Goal: Task Accomplishment & Management: Manage account settings

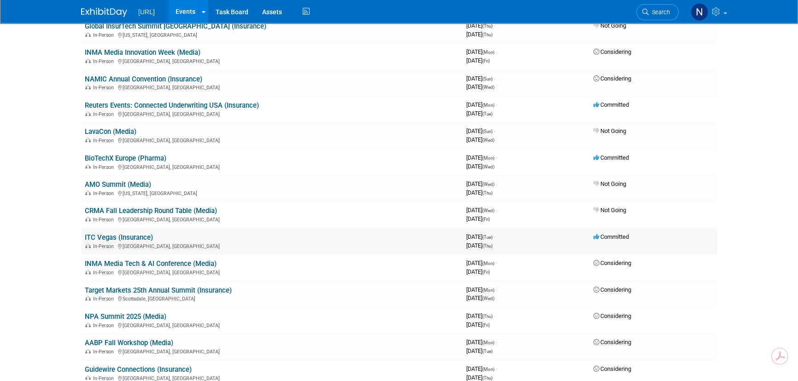
scroll to position [83, 0]
click at [134, 237] on link "ITC Vegas (Insurance)" at bounding box center [119, 237] width 68 height 8
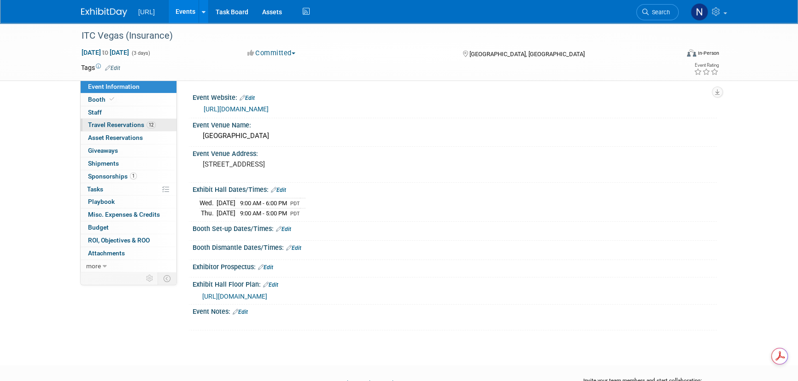
click at [124, 127] on span "Travel Reservations 12" at bounding box center [122, 124] width 68 height 7
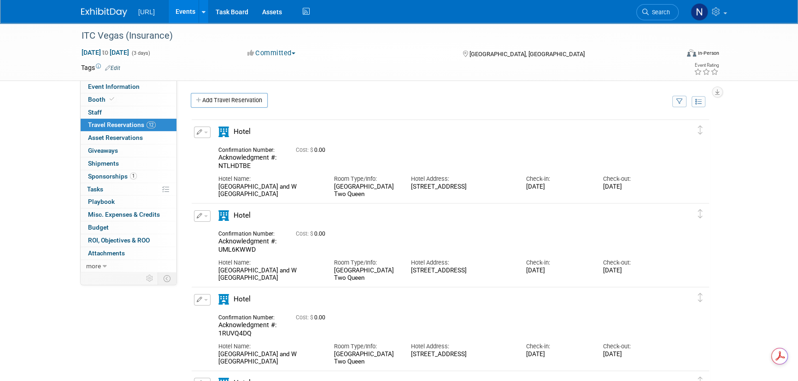
click at [197, 131] on icon "button" at bounding box center [200, 132] width 6 height 6
click at [208, 142] on button "Edit Reservation" at bounding box center [233, 148] width 78 height 13
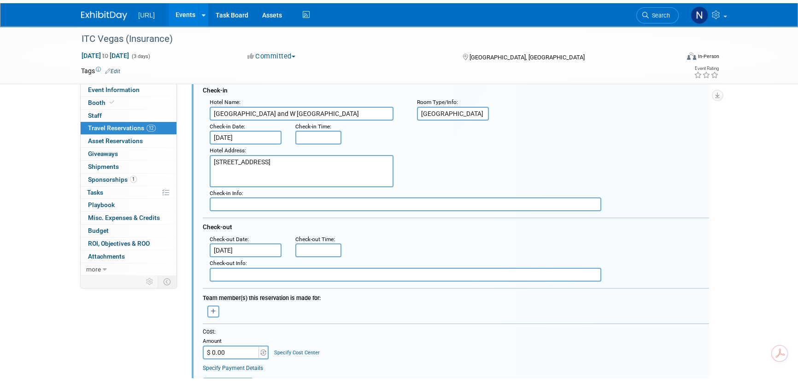
scroll to position [308, 0]
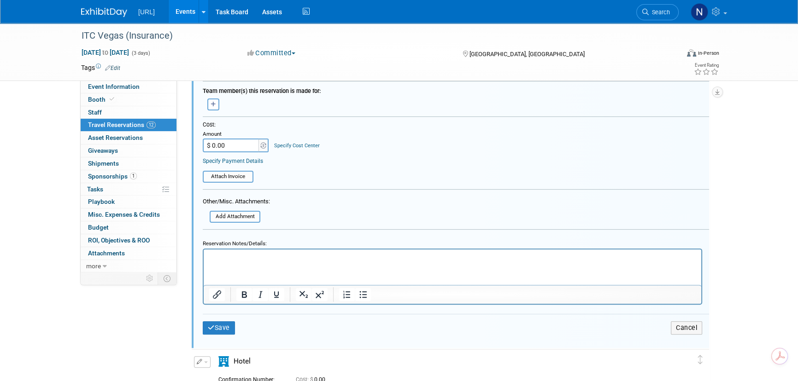
click at [251, 262] on html at bounding box center [452, 256] width 497 height 12
click at [225, 332] on td "Save" at bounding box center [287, 327] width 169 height 13
click at [224, 328] on button "Save" at bounding box center [219, 327] width 32 height 13
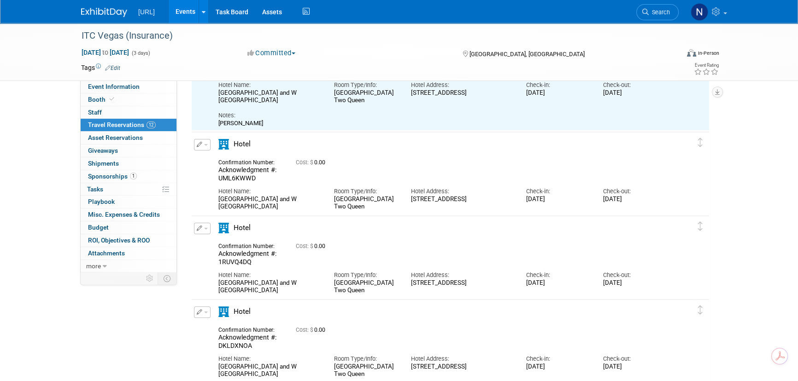
scroll to position [15, 0]
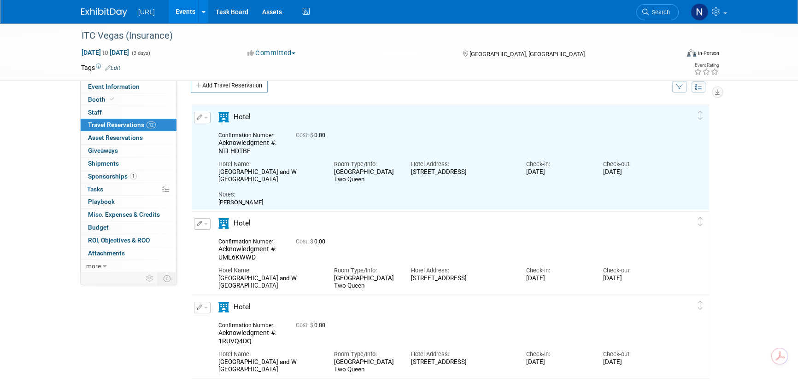
click at [204, 222] on button "button" at bounding box center [202, 224] width 17 height 12
click at [217, 236] on button "Edit Reservation" at bounding box center [233, 240] width 78 height 13
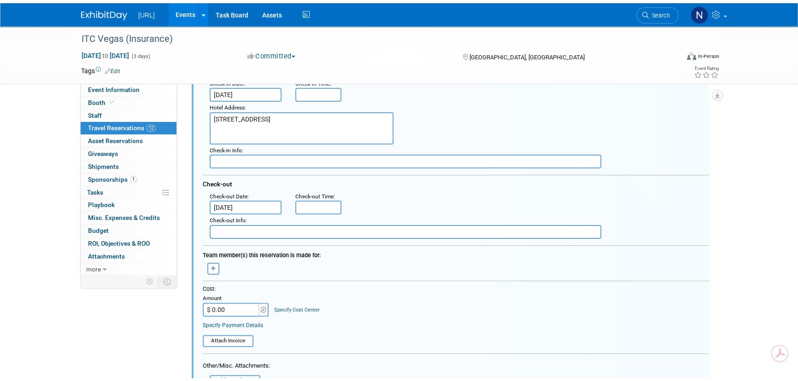
scroll to position [373, 0]
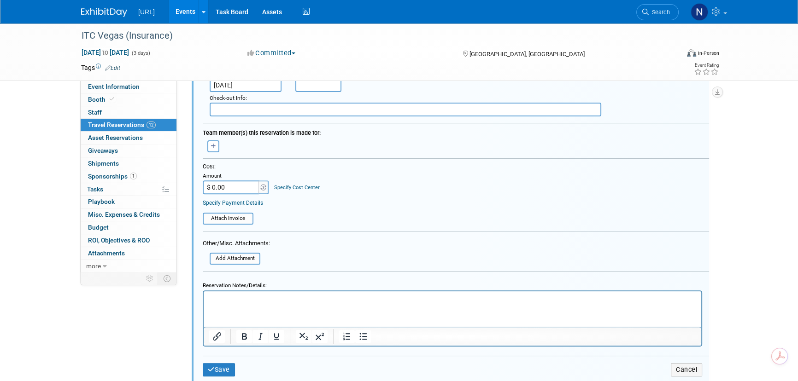
click at [250, 300] on p "Rich Text Area. Press ALT-0 for help." at bounding box center [452, 299] width 487 height 9
click at [224, 368] on button "Save" at bounding box center [219, 369] width 32 height 13
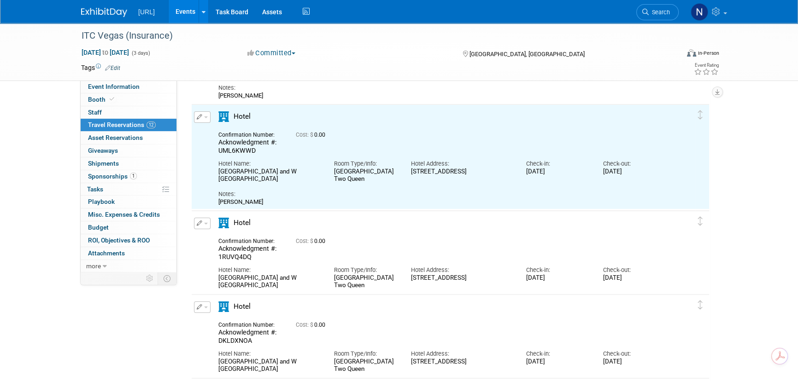
scroll to position [121, 0]
click at [205, 224] on span "button" at bounding box center [206, 224] width 4 height 2
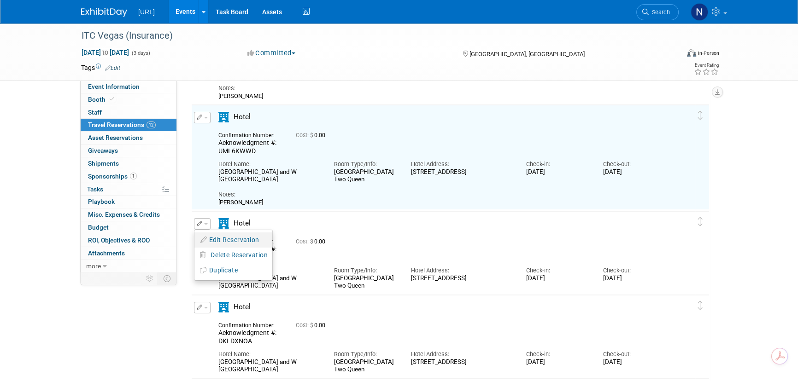
click at [221, 241] on button "Edit Reservation" at bounding box center [233, 240] width 78 height 13
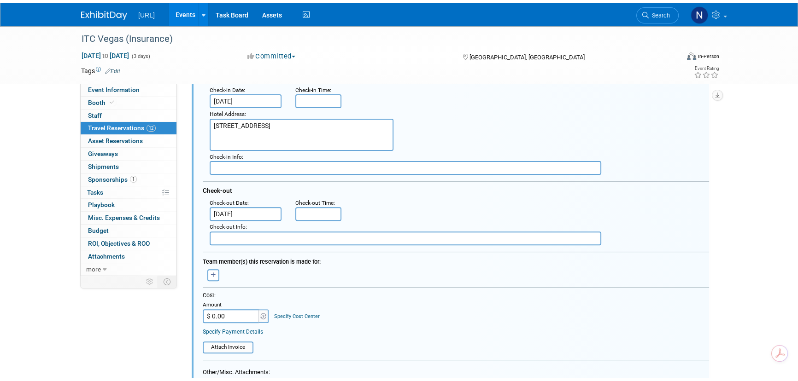
scroll to position [479, 0]
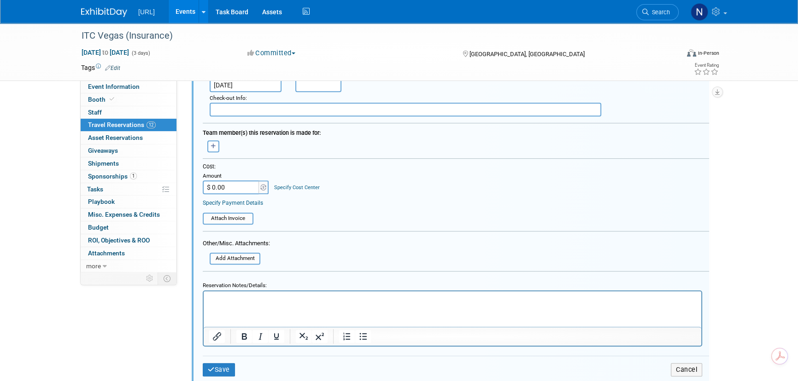
click at [264, 304] on html at bounding box center [452, 298] width 497 height 12
click at [233, 371] on button "Save" at bounding box center [219, 369] width 32 height 13
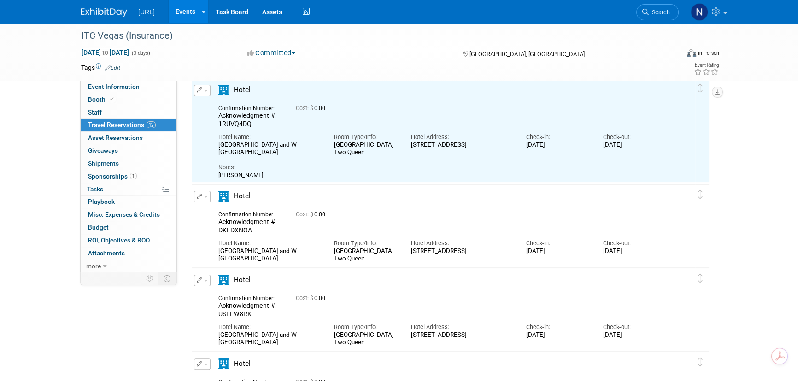
scroll to position [269, 0]
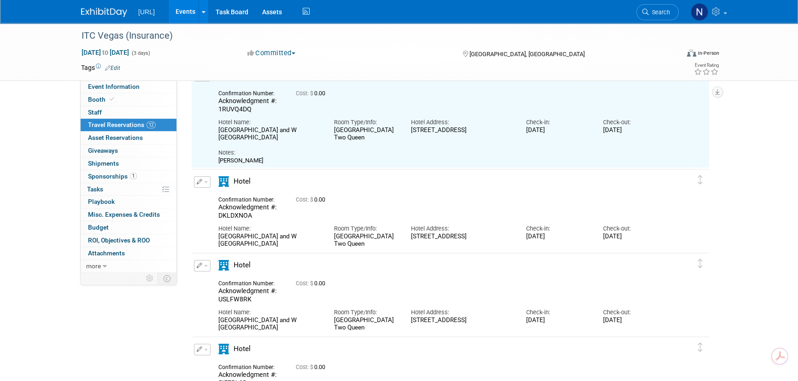
click at [207, 183] on button "button" at bounding box center [202, 182] width 17 height 12
click at [218, 193] on button "Edit Reservation" at bounding box center [233, 198] width 78 height 13
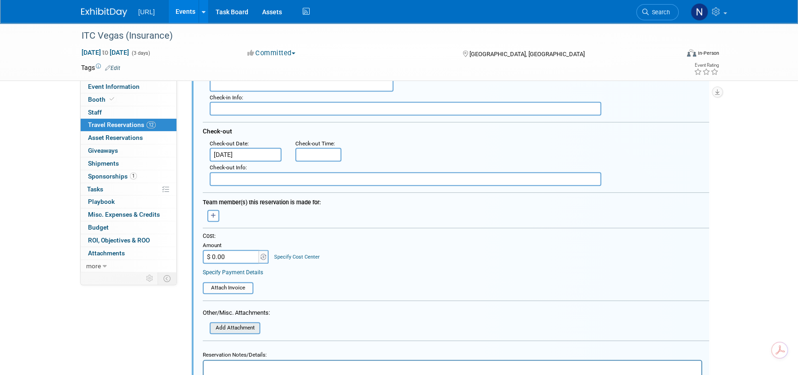
scroll to position [543, 0]
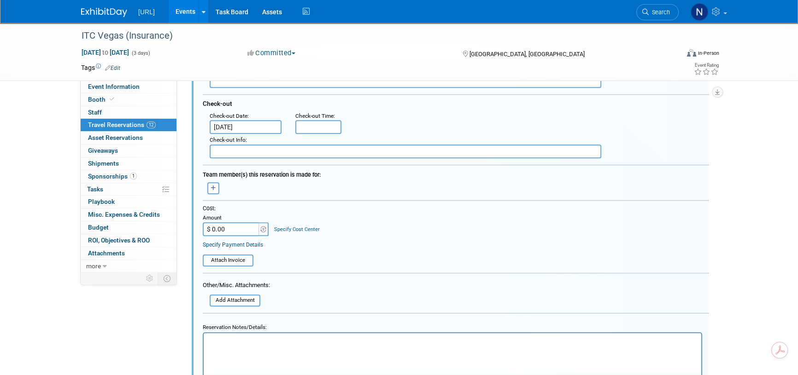
click at [262, 346] on html at bounding box center [452, 339] width 497 height 12
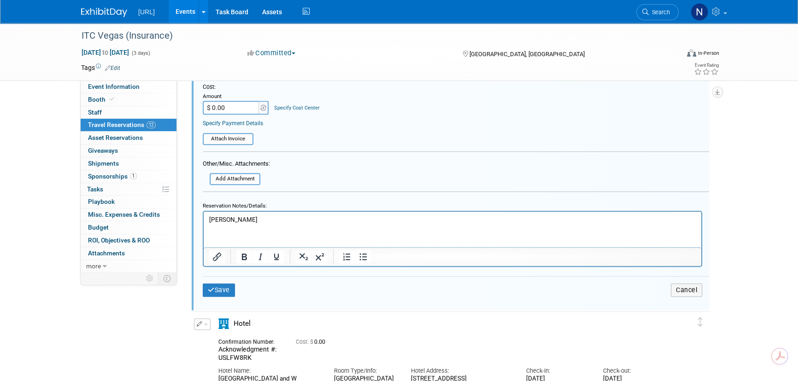
scroll to position [669, 0]
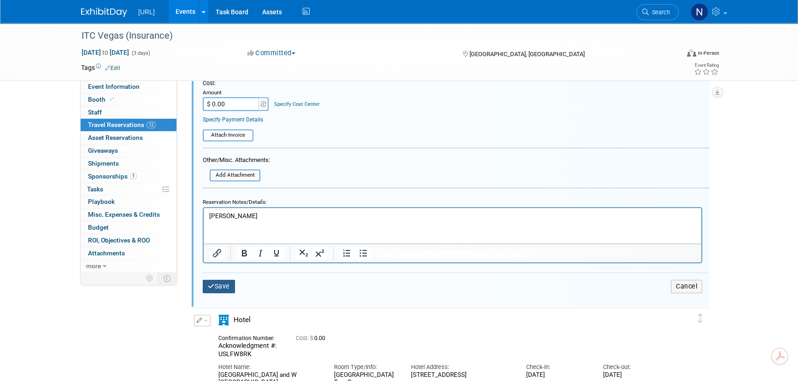
click at [221, 284] on button "Save" at bounding box center [219, 286] width 32 height 13
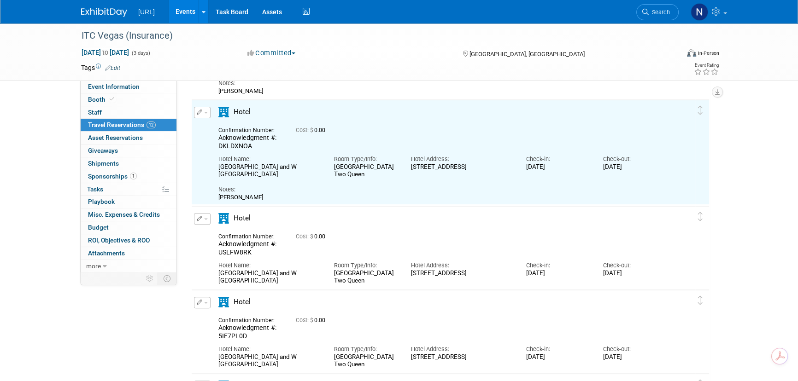
scroll to position [334, 0]
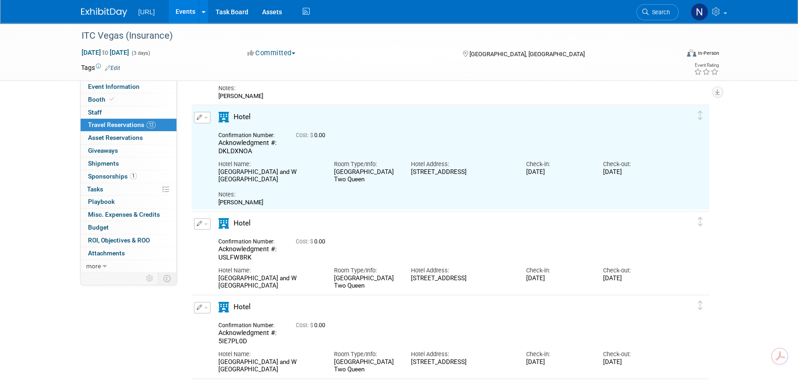
click at [207, 218] on button "button" at bounding box center [202, 224] width 17 height 12
click at [226, 237] on button "Edit Reservation" at bounding box center [233, 240] width 78 height 13
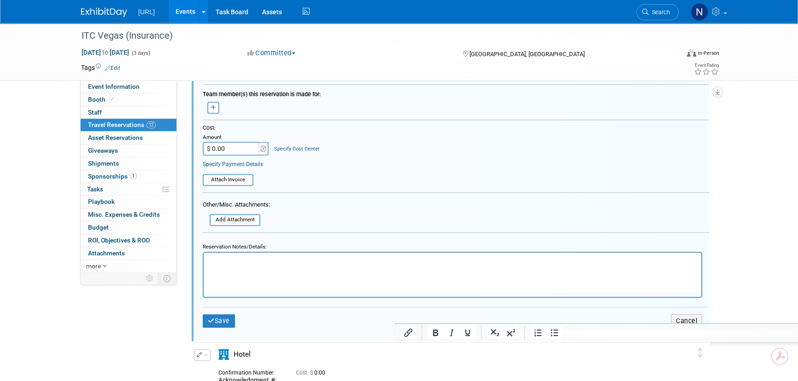
scroll to position [733, 0]
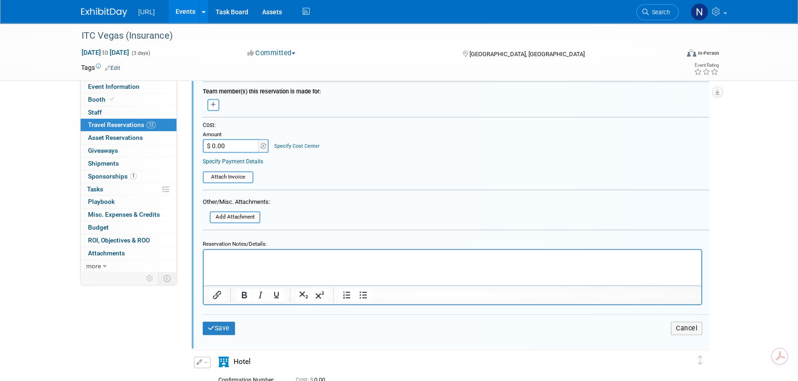
click at [243, 257] on p "Rich Text Area. Press ALT-0 for help." at bounding box center [452, 258] width 487 height 9
click at [228, 326] on button "Save" at bounding box center [219, 328] width 32 height 13
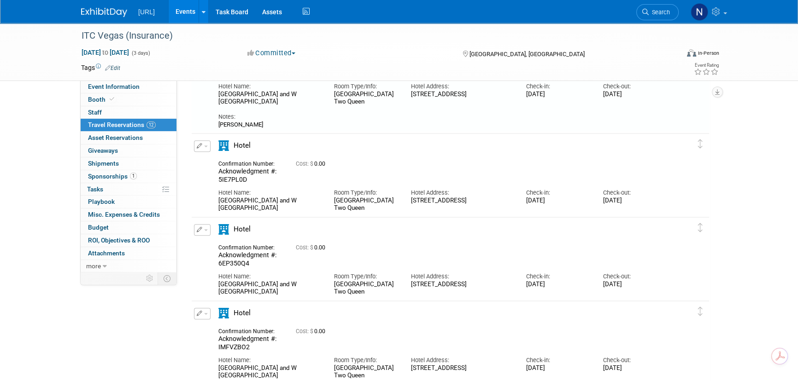
scroll to position [440, 0]
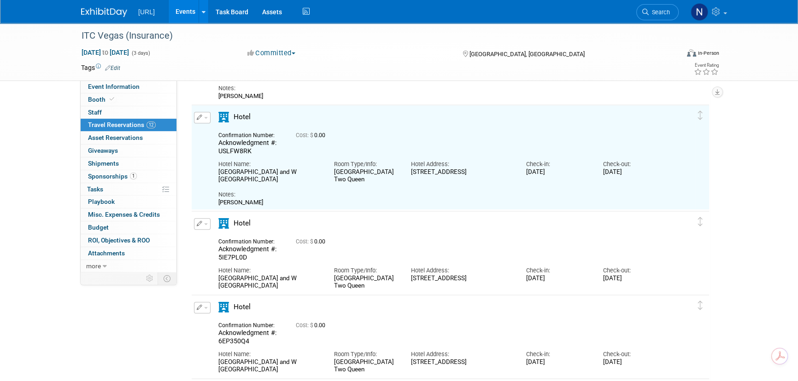
click at [207, 223] on button "button" at bounding box center [202, 224] width 17 height 12
click at [226, 239] on button "Edit Reservation" at bounding box center [233, 240] width 78 height 13
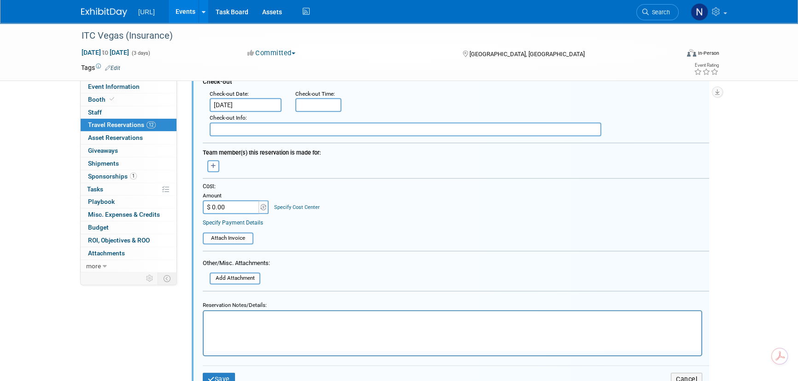
scroll to position [840, 0]
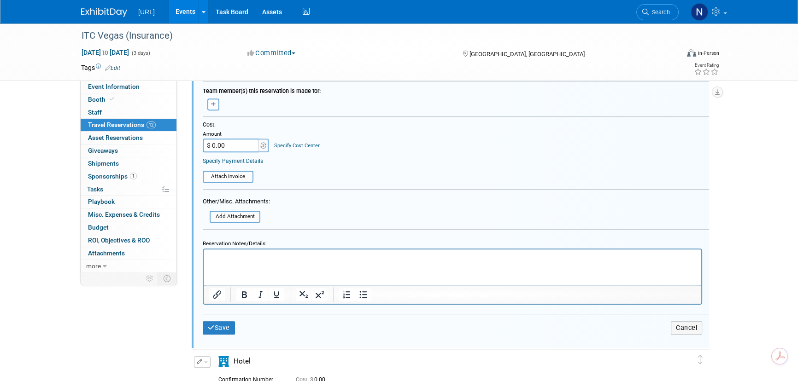
click at [248, 262] on html at bounding box center [452, 256] width 497 height 12
click at [224, 324] on button "Save" at bounding box center [219, 327] width 32 height 13
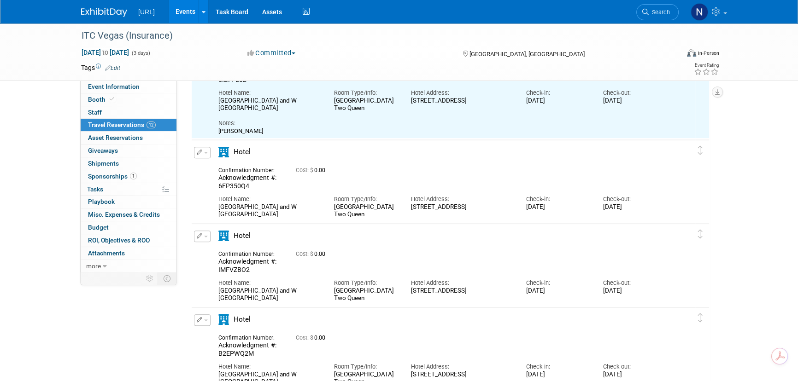
scroll to position [547, 0]
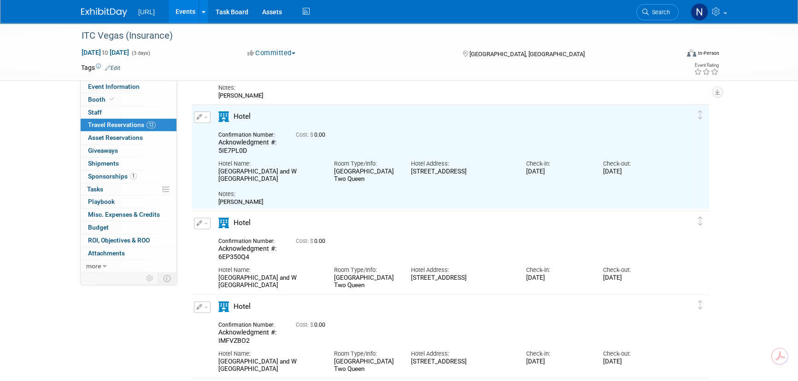
click at [202, 224] on button "button" at bounding box center [202, 224] width 17 height 12
click at [215, 241] on button "Edit Reservation" at bounding box center [233, 239] width 78 height 13
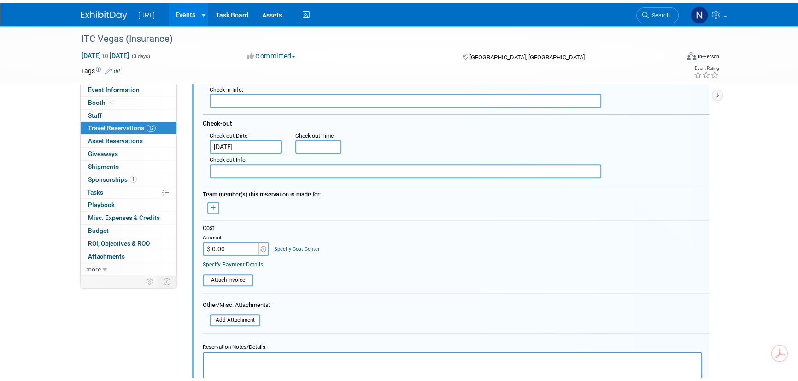
scroll to position [0, 0]
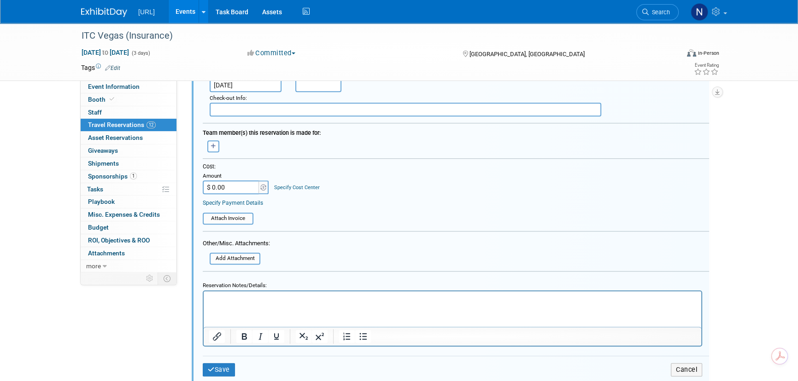
click at [259, 304] on html at bounding box center [452, 298] width 497 height 12
click at [211, 367] on icon "submit" at bounding box center [211, 370] width 7 height 6
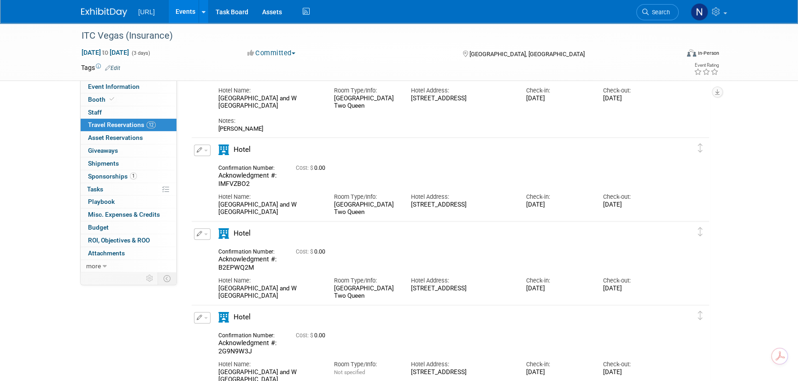
scroll to position [708, 0]
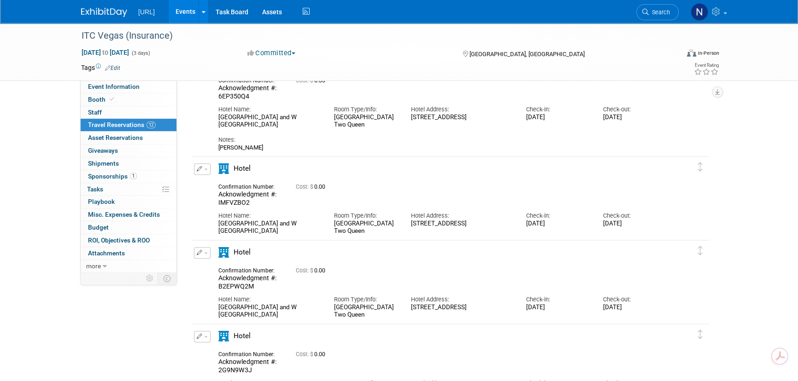
click at [199, 169] on icon "button" at bounding box center [200, 169] width 6 height 6
click at [225, 187] on button "Edit Reservation" at bounding box center [233, 185] width 78 height 13
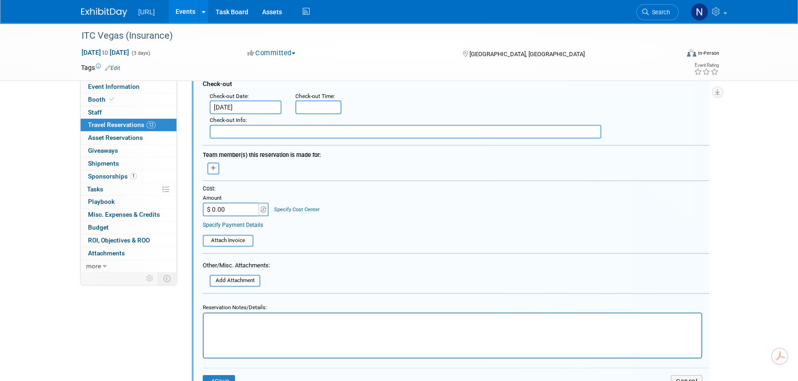
scroll to position [1053, 0]
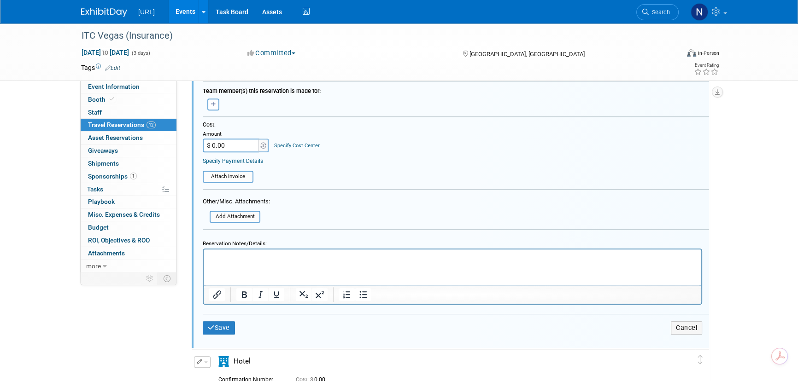
click at [248, 262] on html at bounding box center [452, 256] width 497 height 12
click at [222, 327] on button "Save" at bounding box center [219, 327] width 32 height 13
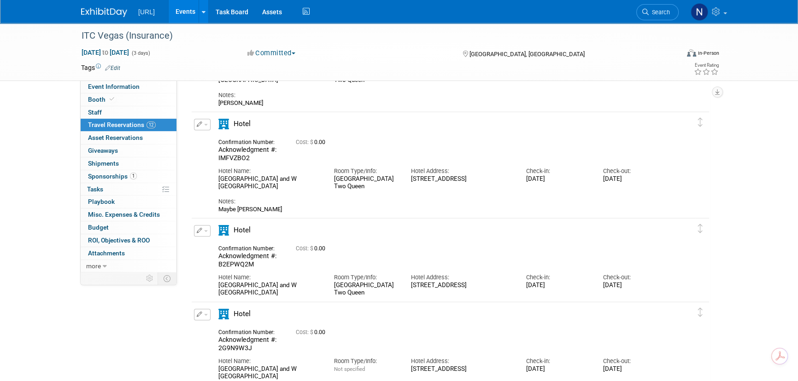
scroll to position [760, 0]
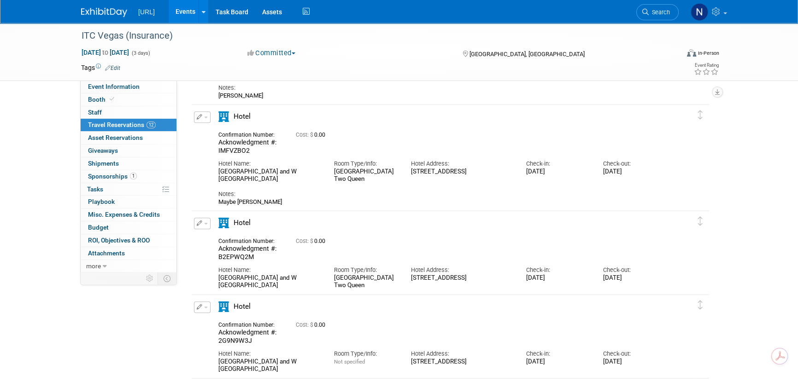
click at [211, 224] on div "Hotel" at bounding box center [257, 226] width 92 height 16
click at [204, 224] on button "button" at bounding box center [202, 224] width 17 height 12
click at [390, 221] on div "Hotel" at bounding box center [441, 226] width 461 height 16
